Goal: Information Seeking & Learning: Learn about a topic

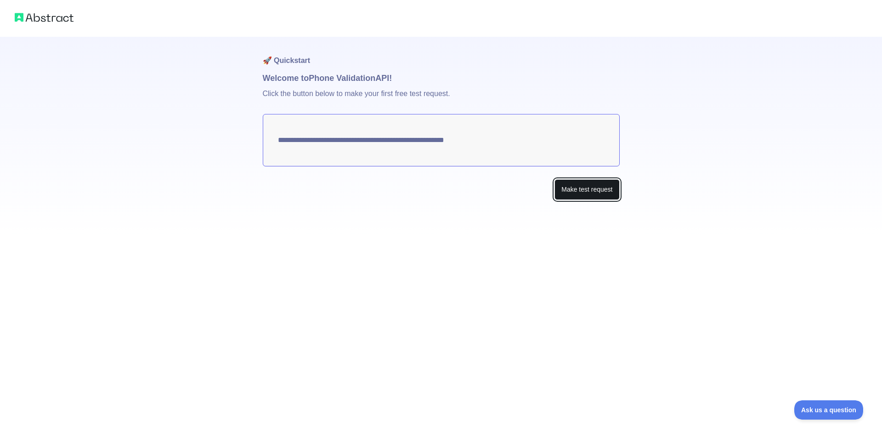
click at [583, 190] on button "Make test request" at bounding box center [586, 189] width 65 height 21
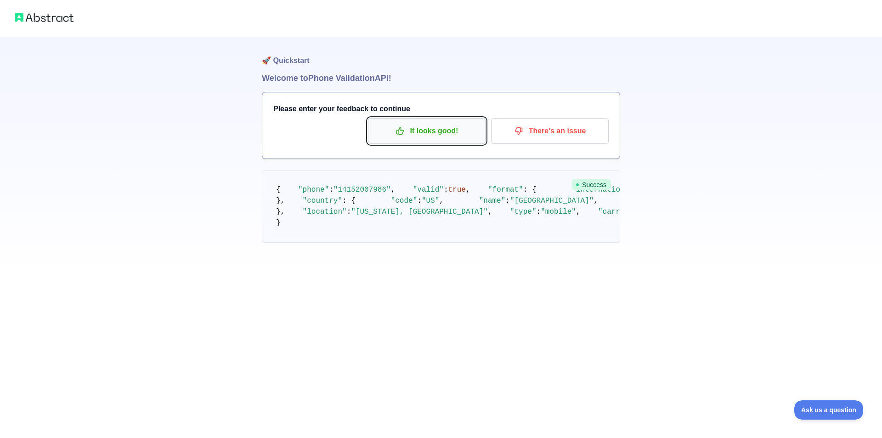
click at [419, 136] on p "It looks good!" at bounding box center [427, 131] width 104 height 16
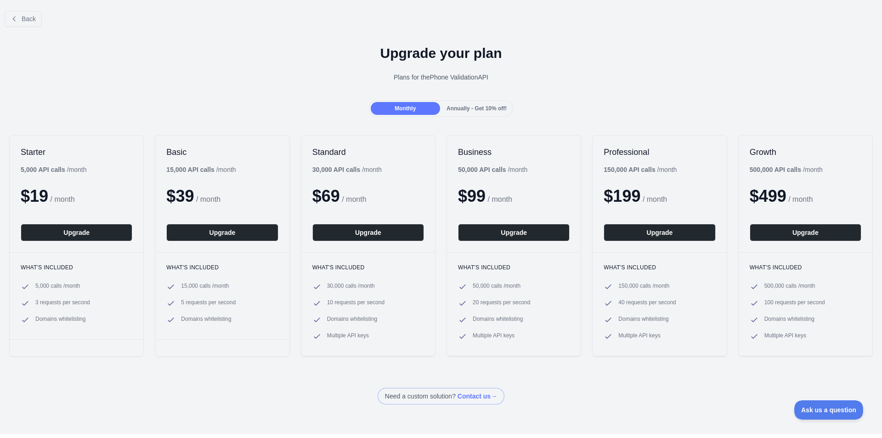
click at [22, 10] on div "Back" at bounding box center [441, 19] width 882 height 30
click at [22, 20] on span "Back" at bounding box center [29, 18] width 14 height 7
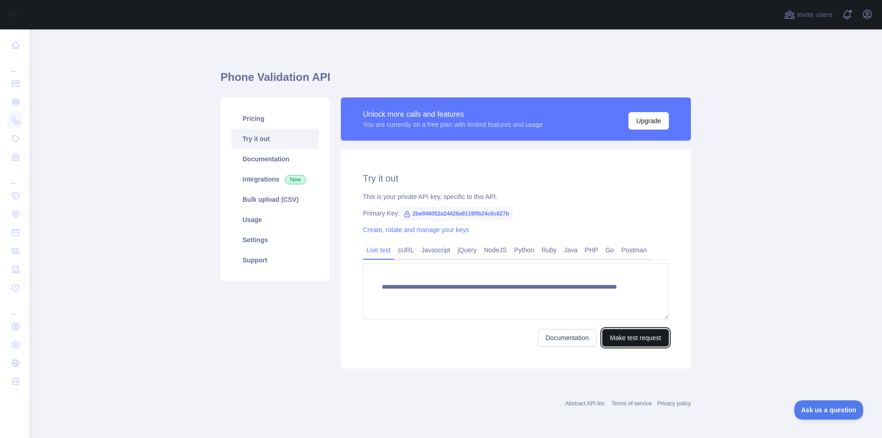
click at [633, 340] on button "Make test request" at bounding box center [635, 337] width 67 height 17
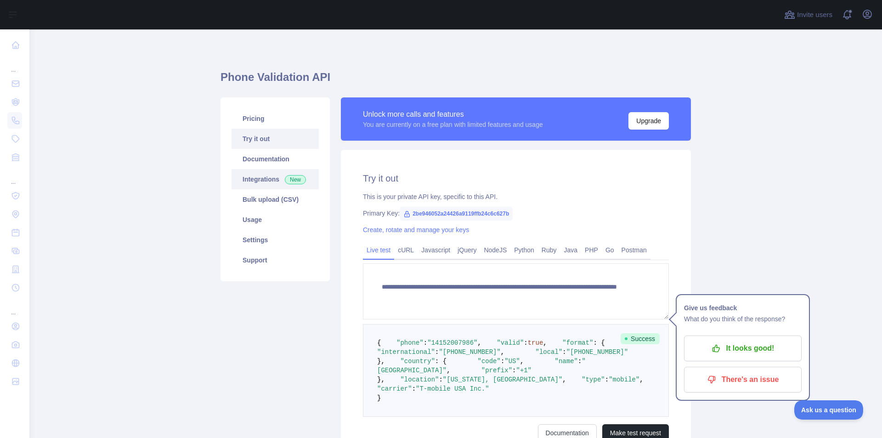
click at [277, 180] on link "Integrations New" at bounding box center [274, 179] width 87 height 20
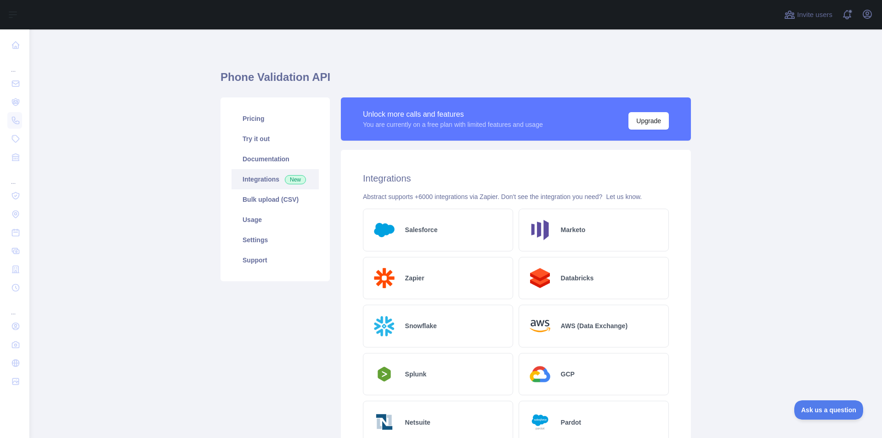
click at [553, 331] on div "AWS (Data Exchange)" at bounding box center [593, 325] width 150 height 43
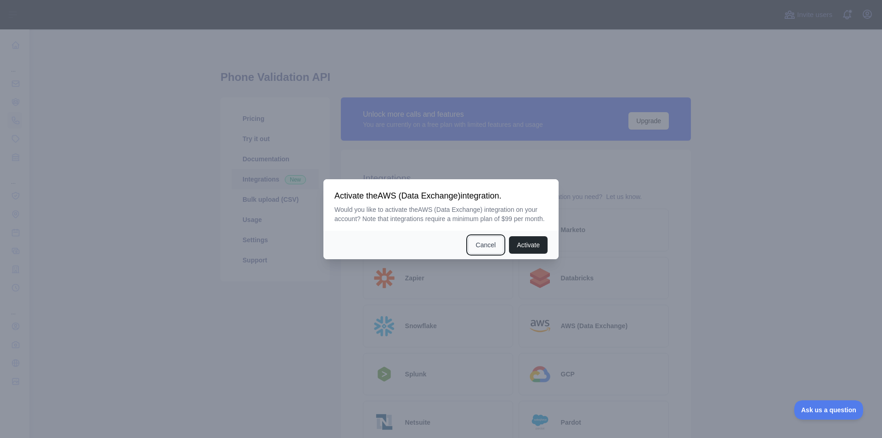
click at [490, 241] on button "Cancel" at bounding box center [486, 244] width 36 height 17
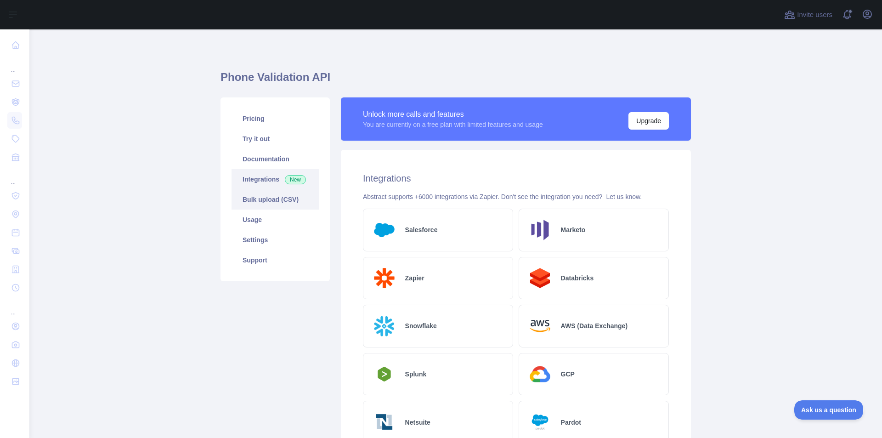
click at [277, 191] on link "Bulk upload (CSV)" at bounding box center [274, 199] width 87 height 20
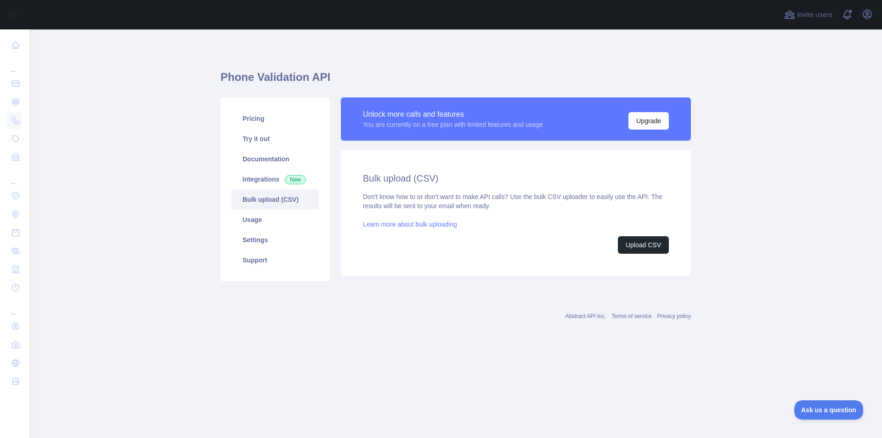
click at [273, 205] on link "Bulk upload (CSV)" at bounding box center [274, 199] width 87 height 20
click at [270, 213] on link "Usage" at bounding box center [274, 219] width 87 height 20
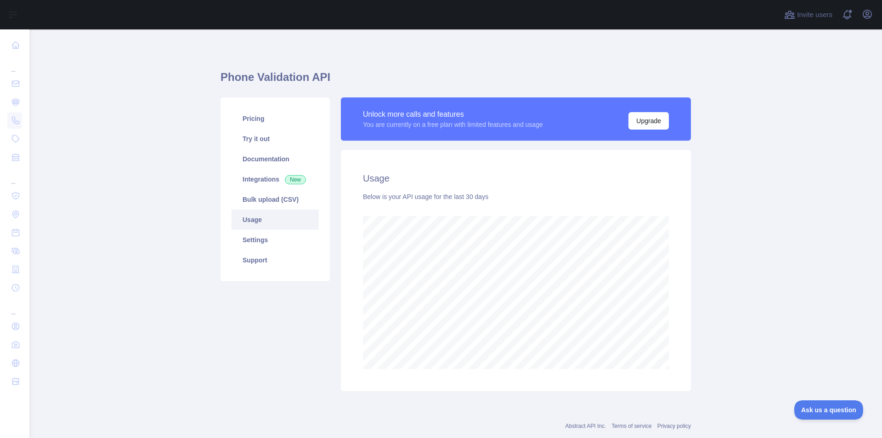
scroll to position [408, 845]
click at [273, 232] on link "Settings" at bounding box center [274, 240] width 87 height 20
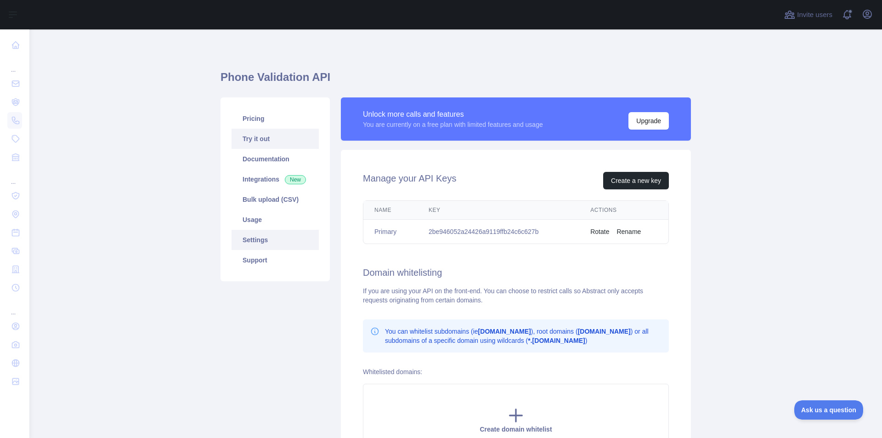
click at [267, 135] on link "Try it out" at bounding box center [274, 139] width 87 height 20
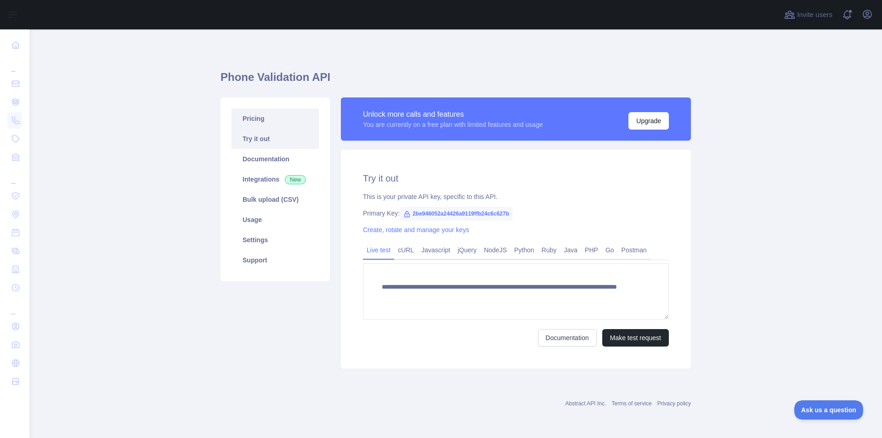
click at [270, 119] on link "Pricing" at bounding box center [274, 118] width 87 height 20
